Goal: Task Accomplishment & Management: Use online tool/utility

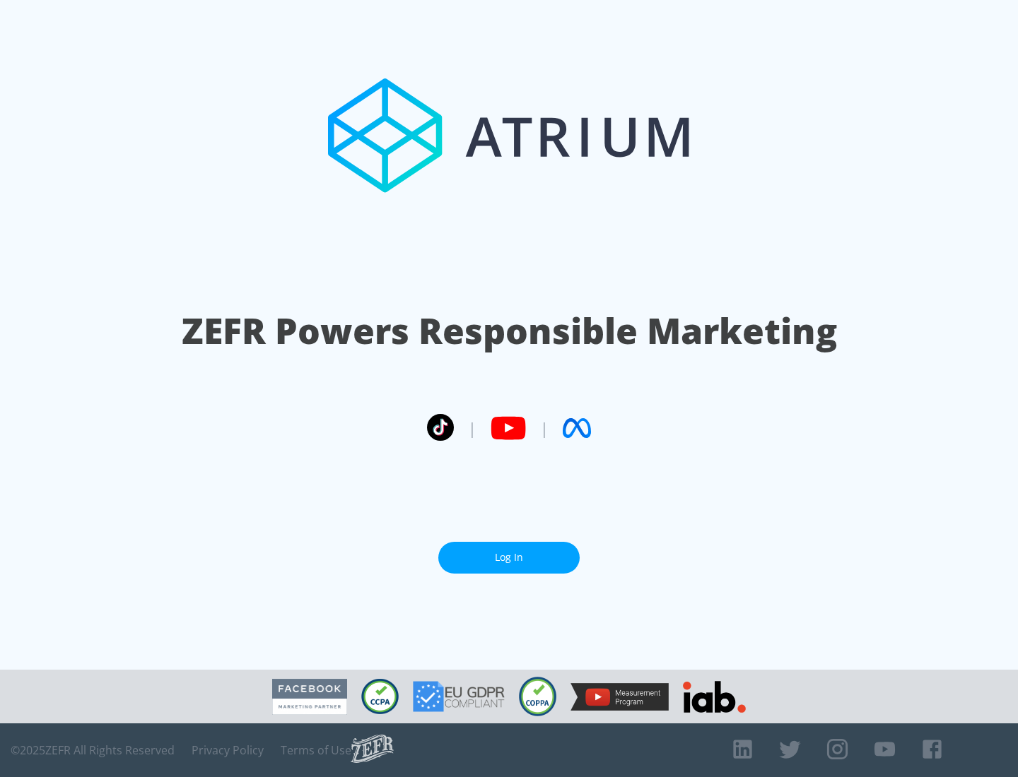
click at [509, 558] on link "Log In" at bounding box center [508, 558] width 141 height 32
